Goal: Task Accomplishment & Management: Use online tool/utility

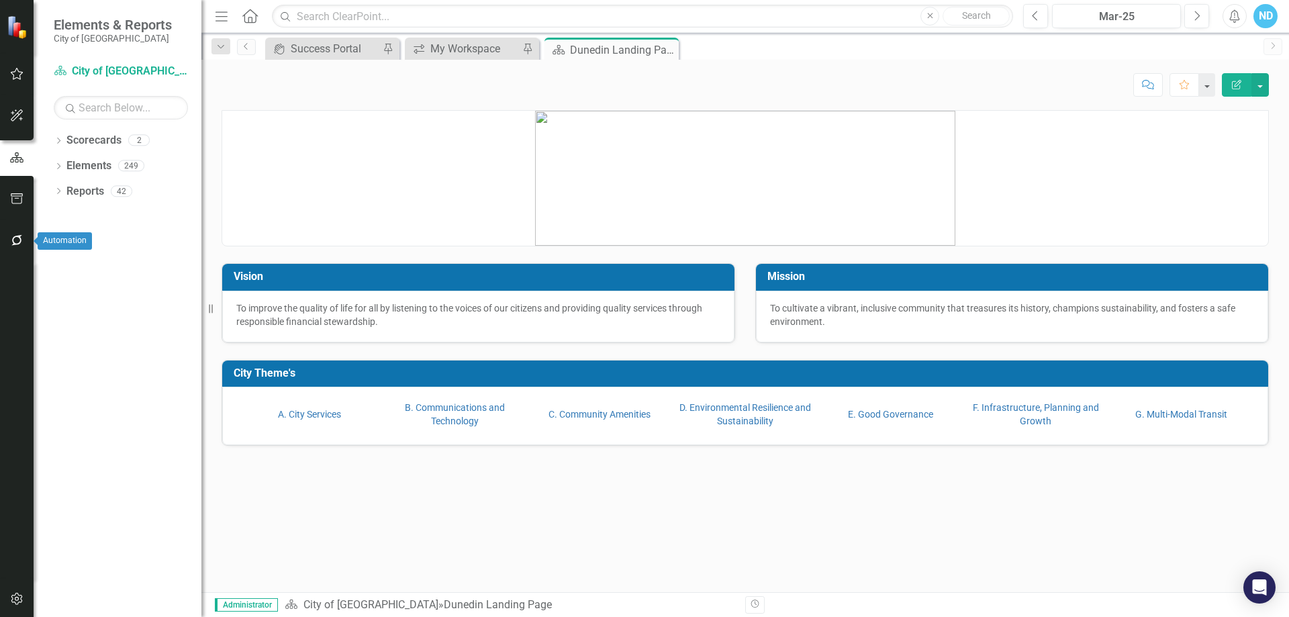
click at [13, 242] on icon "button" at bounding box center [16, 240] width 11 height 11
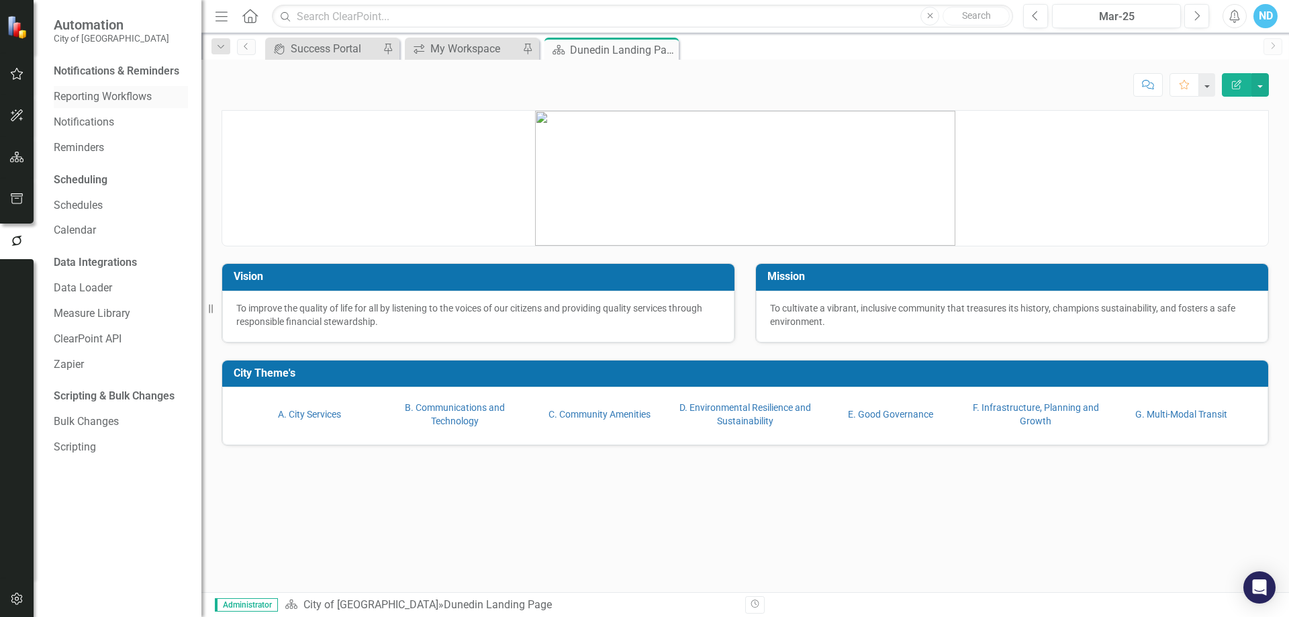
click at [88, 96] on link "Reporting Workflows" at bounding box center [121, 96] width 134 height 15
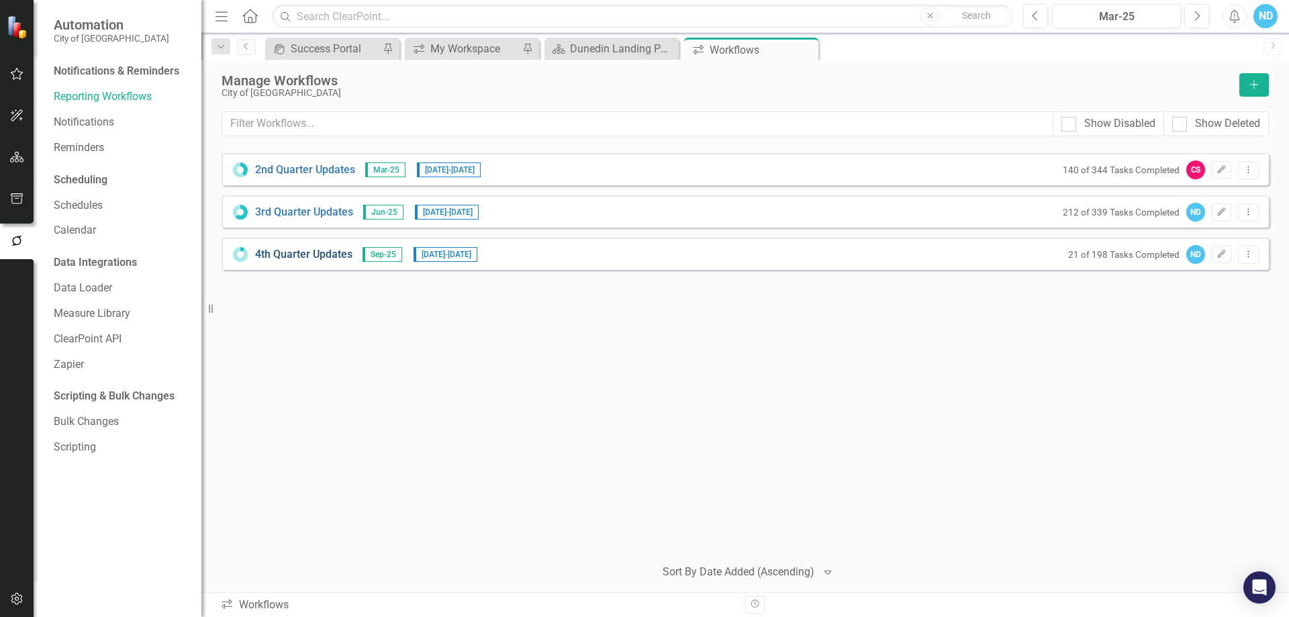
click at [293, 258] on link "4th Quarter Updates" at bounding box center [303, 254] width 97 height 15
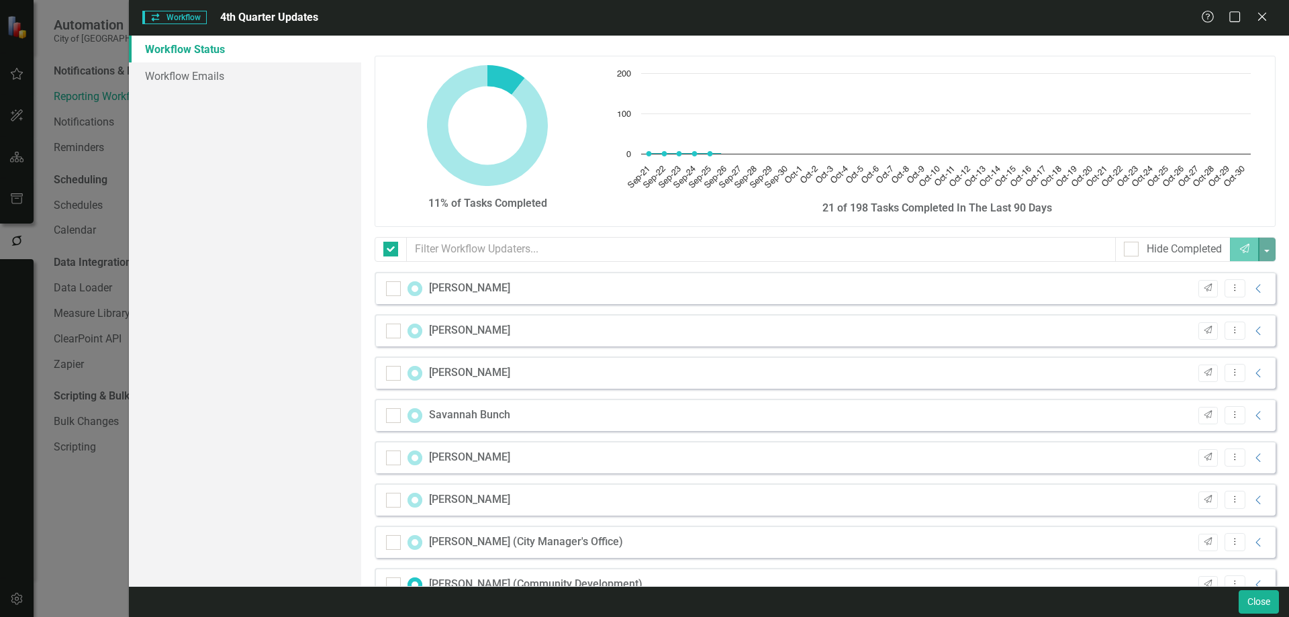
checkbox input "false"
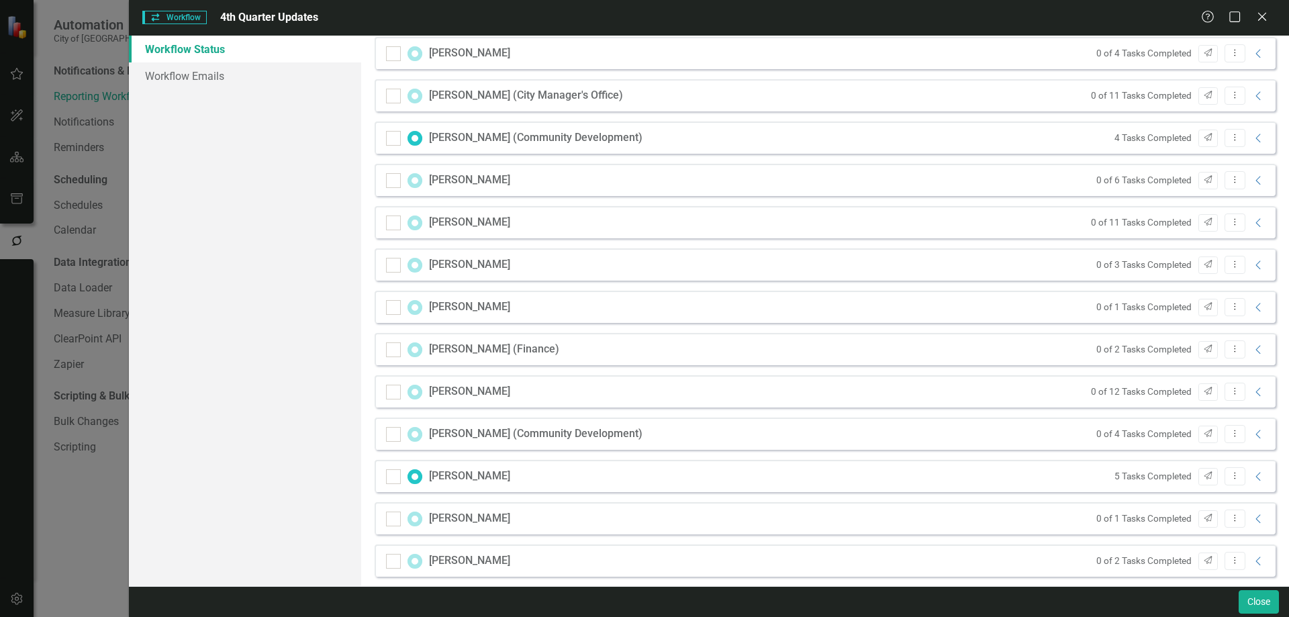
scroll to position [470, 0]
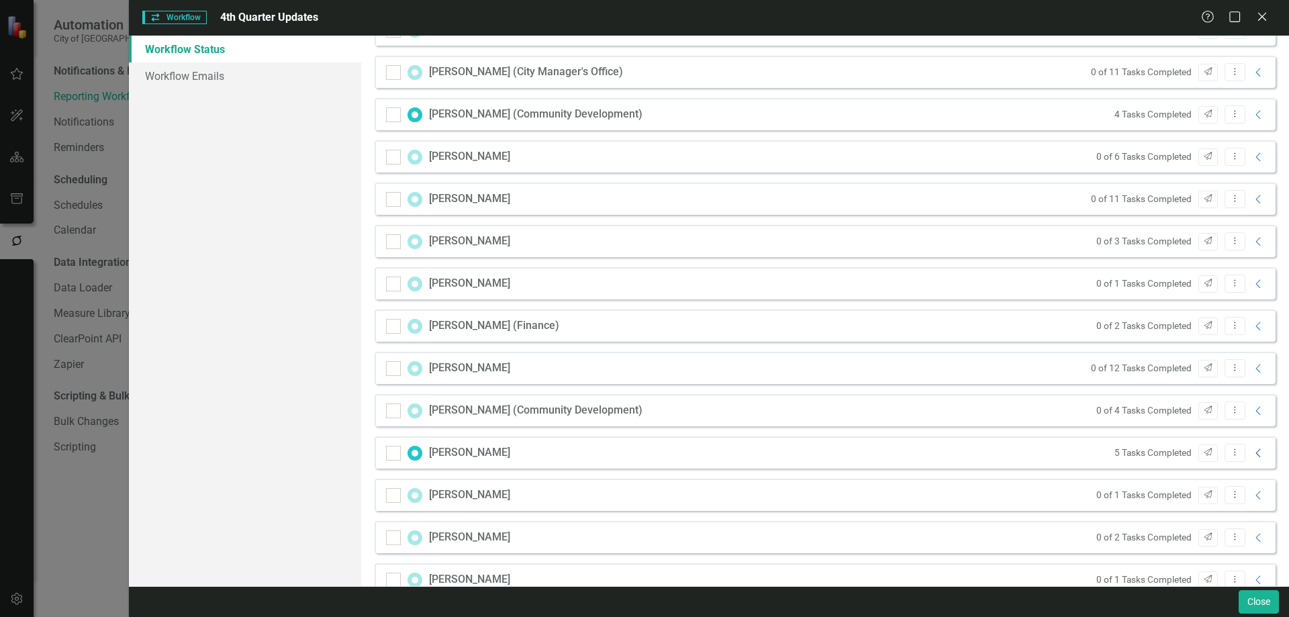
click at [1253, 454] on icon "Collapse" at bounding box center [1258, 453] width 13 height 11
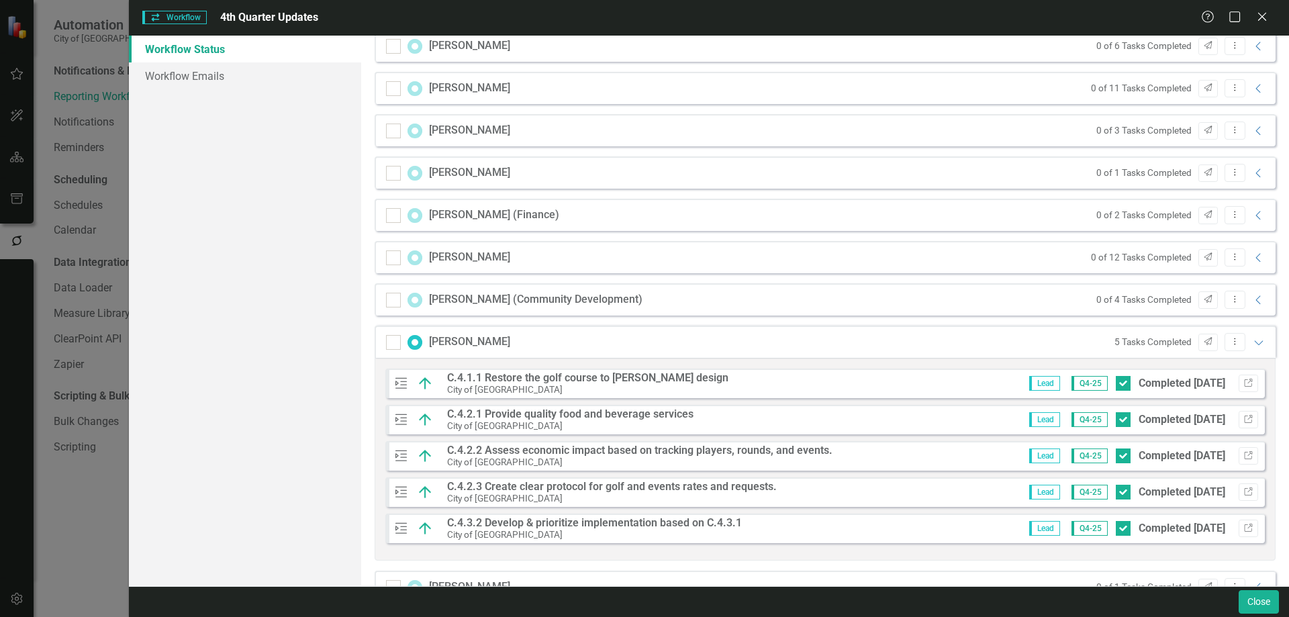
scroll to position [604, 0]
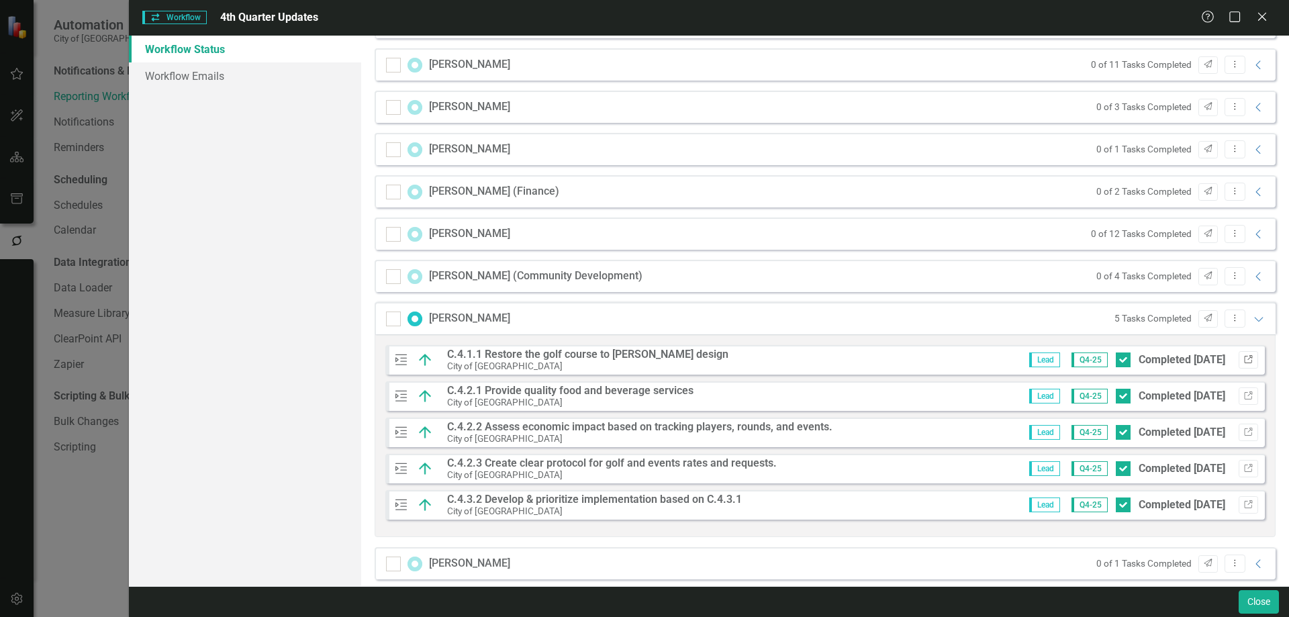
click at [1244, 357] on icon "button" at bounding box center [1248, 359] width 8 height 8
click at [1244, 394] on button "Link" at bounding box center [1248, 395] width 19 height 17
click at [1244, 428] on icon "Link" at bounding box center [1249, 432] width 10 height 8
click at [1244, 469] on icon "Link" at bounding box center [1249, 469] width 10 height 8
click at [1244, 505] on button "Link" at bounding box center [1248, 504] width 19 height 17
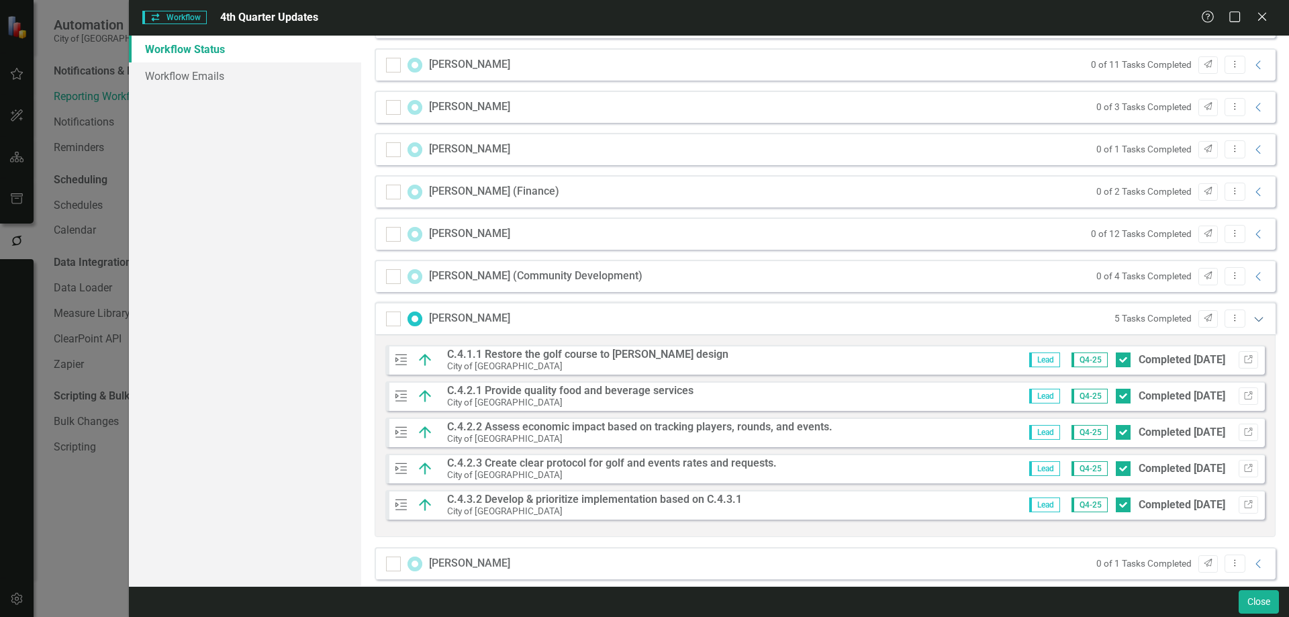
click at [1252, 319] on icon "Expanded" at bounding box center [1258, 319] width 13 height 11
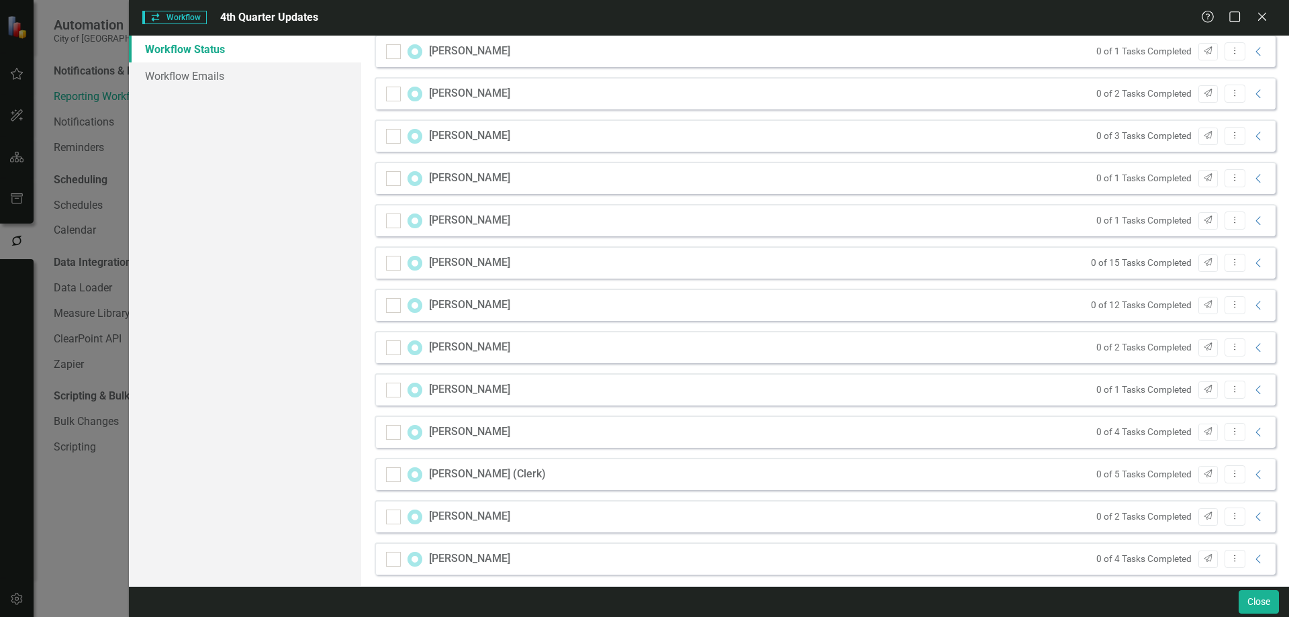
scroll to position [1303, 0]
